Goal: Task Accomplishment & Management: Use online tool/utility

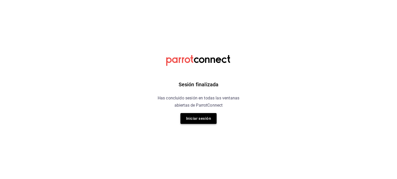
click at [207, 116] on button "Iniciar sesión" at bounding box center [198, 118] width 36 height 11
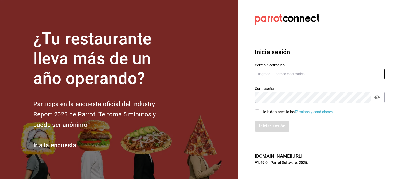
click at [298, 69] on input "text" at bounding box center [320, 74] width 130 height 11
type input "[EMAIL_ADDRESS][DOMAIN_NAME]"
click at [260, 114] on span "He leído y acepto los Términos y condiciones." at bounding box center [296, 111] width 74 height 5
click at [259, 114] on input "He leído y acepto los Términos y condiciones." at bounding box center [257, 112] width 5 height 5
checkbox input "true"
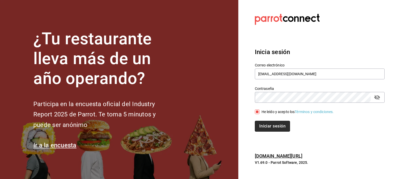
click at [266, 129] on button "Iniciar sesión" at bounding box center [272, 126] width 35 height 11
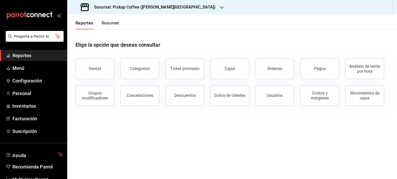
click at [156, 11] on div "Sucursal: Pickup Coffee (Quintana Roo)" at bounding box center [148, 7] width 154 height 14
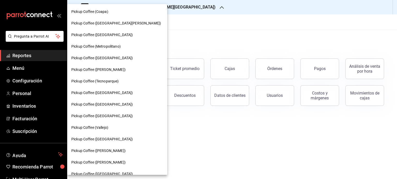
scroll to position [72, 0]
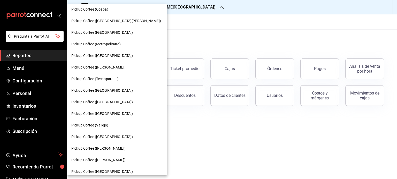
click at [124, 113] on div "Pickup Coffee (Plaza Oriente)" at bounding box center [117, 113] width 92 height 5
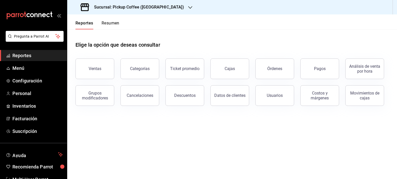
click at [100, 71] on div "Ventas" at bounding box center [95, 68] width 13 height 5
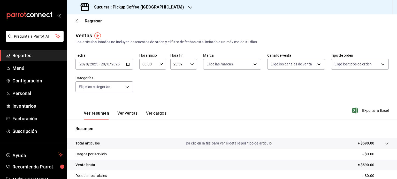
click at [86, 20] on span "Regresar" at bounding box center [93, 21] width 17 height 5
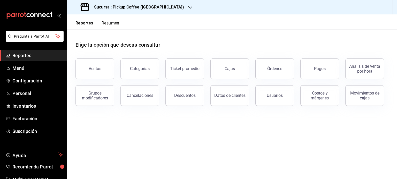
click at [119, 20] on header "Reportes Resumen" at bounding box center [232, 21] width 330 height 15
click at [118, 22] on button "Resumen" at bounding box center [110, 25] width 18 height 9
